Goal: Task Accomplishment & Management: Complete application form

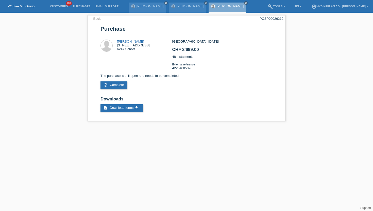
click at [56, 4] on li "Customers 100" at bounding box center [58, 6] width 23 height 13
click at [57, 7] on link "Customers" at bounding box center [58, 6] width 23 height 3
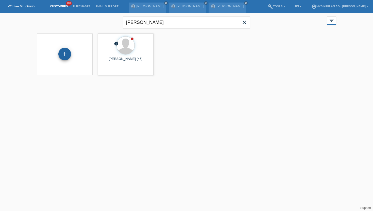
click at [64, 56] on div "+" at bounding box center [64, 54] width 13 height 13
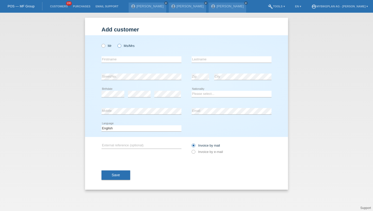
click at [117, 43] on icon at bounding box center [117, 43] width 0 height 0
click at [121, 46] on input "Ms/Mrs" at bounding box center [119, 45] width 3 height 3
radio input "true"
click at [123, 58] on input "text" at bounding box center [142, 59] width 80 height 6
type input "Dimitriya"
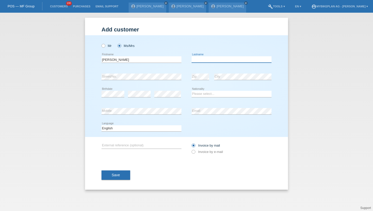
click at [199, 59] on input "text" at bounding box center [232, 59] width 80 height 6
type input "Pfenninger"
click at [210, 129] on div "Deutsch Français Italiano English error Language" at bounding box center [187, 128] width 170 height 17
click at [199, 94] on select "Please select... Switzerland Austria Germany Liechtenstein ------------ Afghani…" at bounding box center [232, 94] width 80 height 6
select select "CH"
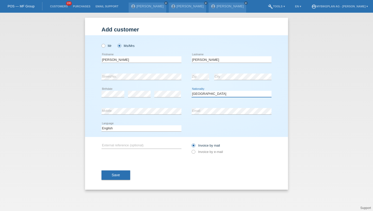
click at [192, 91] on select "Please select... Switzerland Austria Germany Liechtenstein ------------ Afghani…" at bounding box center [232, 94] width 80 height 6
click at [191, 149] on icon at bounding box center [191, 149] width 0 height 0
click at [194, 152] on input "Invoice by e-mail" at bounding box center [193, 153] width 3 height 6
radio input "true"
click at [116, 129] on select "Deutsch Français Italiano English" at bounding box center [142, 128] width 80 height 6
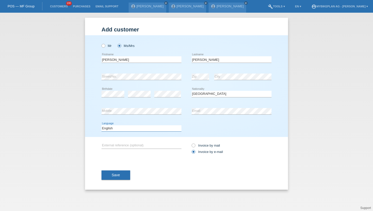
select select "de"
click at [102, 125] on select "Deutsch Français Italiano English" at bounding box center [142, 128] width 80 height 6
click at [116, 180] on button "Save" at bounding box center [116, 176] width 29 height 10
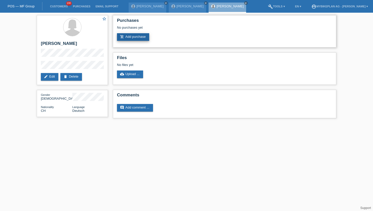
click at [137, 38] on link "add_shopping_cart Add purchase" at bounding box center [133, 37] width 32 height 8
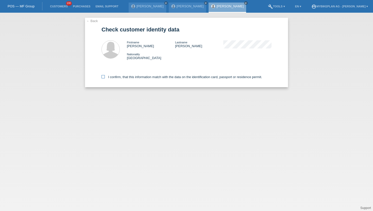
click at [103, 77] on icon at bounding box center [103, 76] width 3 height 3
click at [103, 77] on input "I confirm, that this information match with the data on the identification card…" at bounding box center [103, 76] width 3 height 3
checkbox input "true"
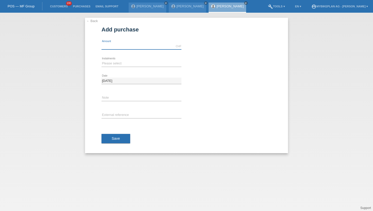
click at [122, 48] on input "text" at bounding box center [142, 46] width 80 height 6
type input "2999.00"
click at [111, 61] on select "Please select 6 instalments 12 instalments 18 instalments 24 instalments 36 ins…" at bounding box center [142, 63] width 80 height 6
select select "488"
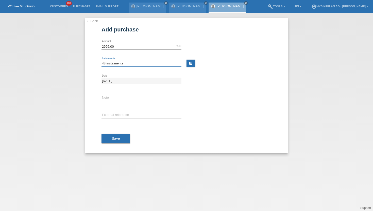
click at [102, 60] on select "Please select 6 instalments 12 instalments 18 instalments 24 instalments 36 ins…" at bounding box center [142, 63] width 80 height 6
click at [118, 139] on span "Save" at bounding box center [116, 139] width 8 height 4
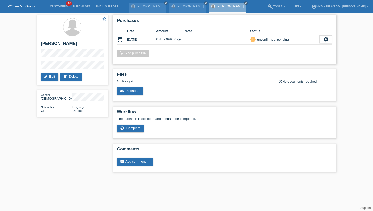
drag, startPoint x: 158, startPoint y: 41, endPoint x: 221, endPoint y: 41, distance: 62.4
click at [221, 41] on tr "shopping_cart [DATE] CHF 2'999.00 timelapse priority_high settings" at bounding box center [224, 39] width 215 height 10
click at [195, 40] on td at bounding box center [217, 39] width 65 height 10
click at [51, 77] on link "edit Edit" at bounding box center [50, 77] width 18 height 8
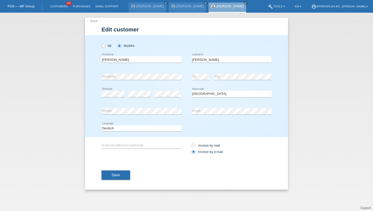
select select "CH"
click at [106, 58] on input "Dimitriya" at bounding box center [142, 59] width 80 height 6
click at [194, 60] on input "Pfenninger" at bounding box center [232, 59] width 80 height 6
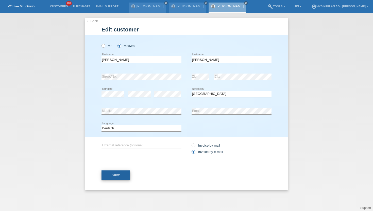
click at [112, 176] on span "Save" at bounding box center [116, 175] width 8 height 4
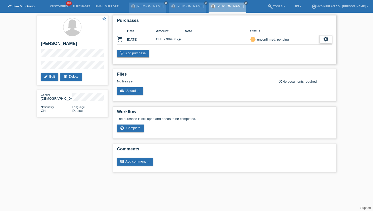
click at [324, 39] on icon "settings" at bounding box center [326, 39] width 6 height 6
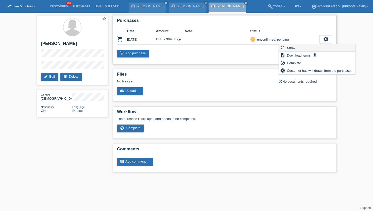
click at [305, 44] on div "fullscreen Show" at bounding box center [317, 48] width 77 height 8
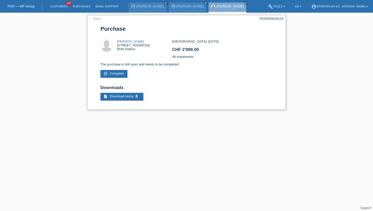
click at [273, 17] on div "POSP00026218" at bounding box center [272, 19] width 24 height 4
copy div "POSP00026218"
